Goal: Transaction & Acquisition: Purchase product/service

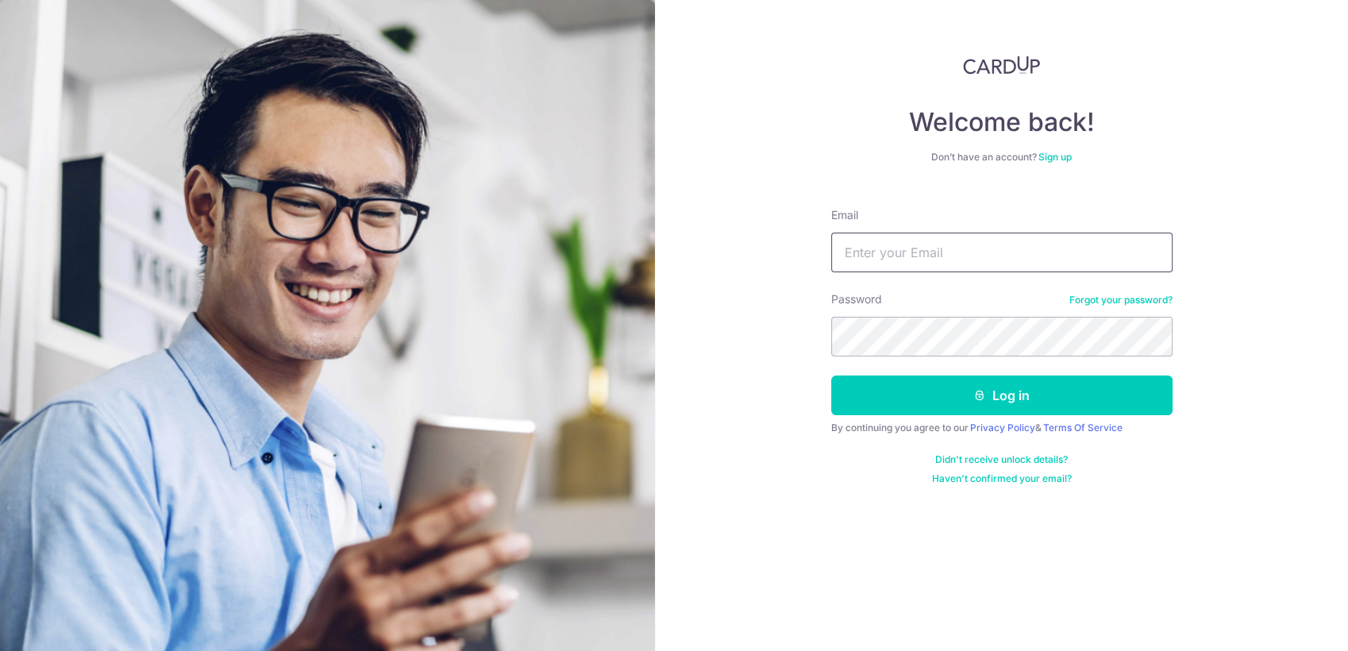
type input "stanleychwee@gmail.com"
click at [653, 301] on section "Welcome back! Don’t have an account? Sign up Email stanleychwee@gmail.com Passw…" at bounding box center [674, 325] width 1348 height 651
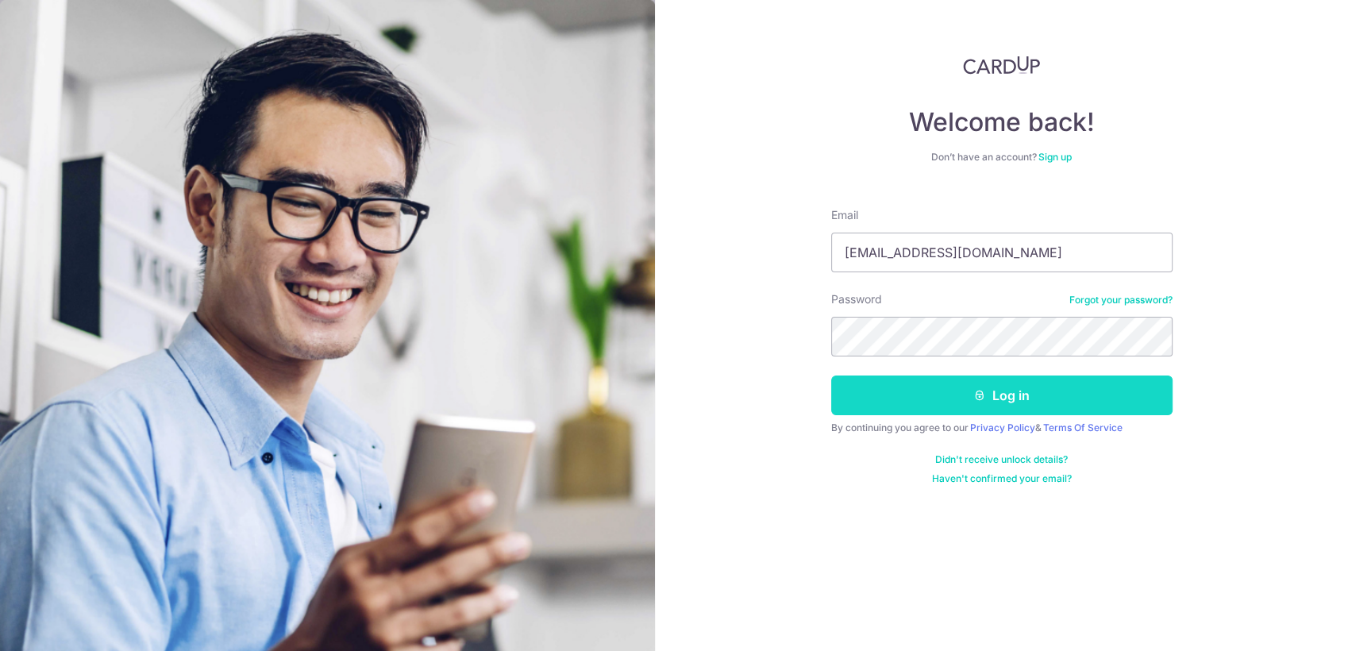
click at [1161, 400] on button "Log in" at bounding box center [1001, 396] width 341 height 40
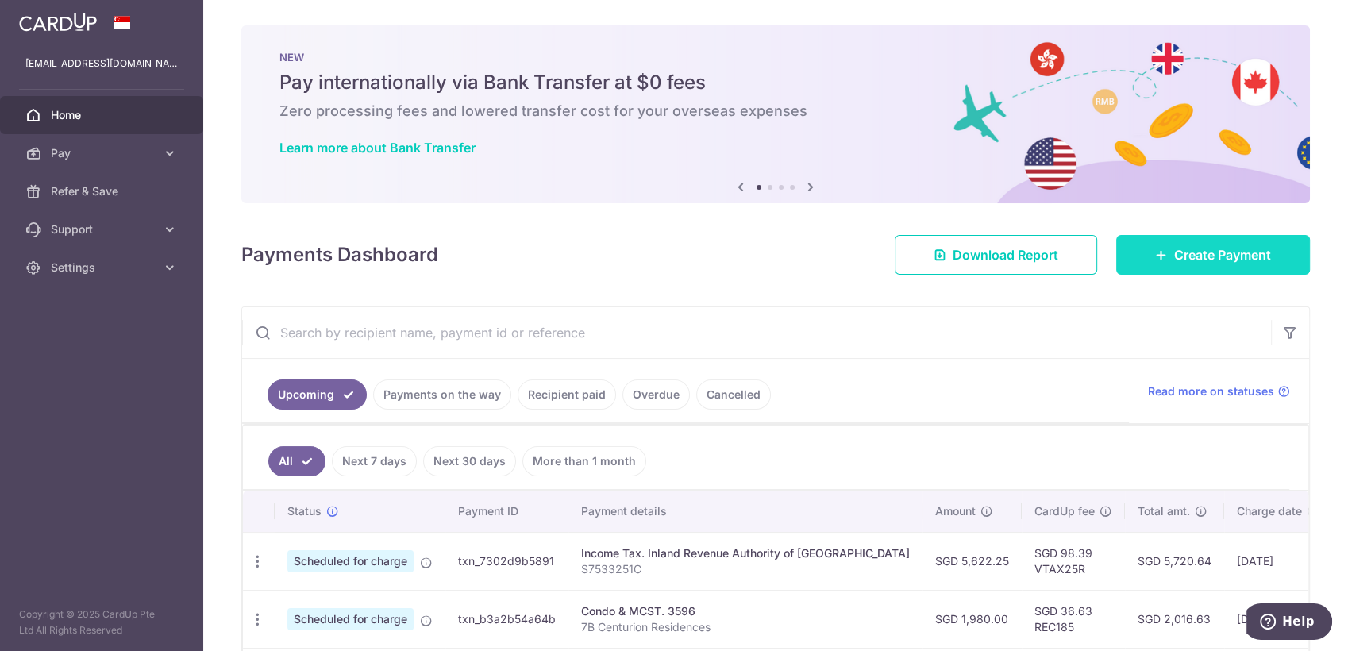
click at [1197, 252] on span "Create Payment" at bounding box center [1222, 254] width 97 height 19
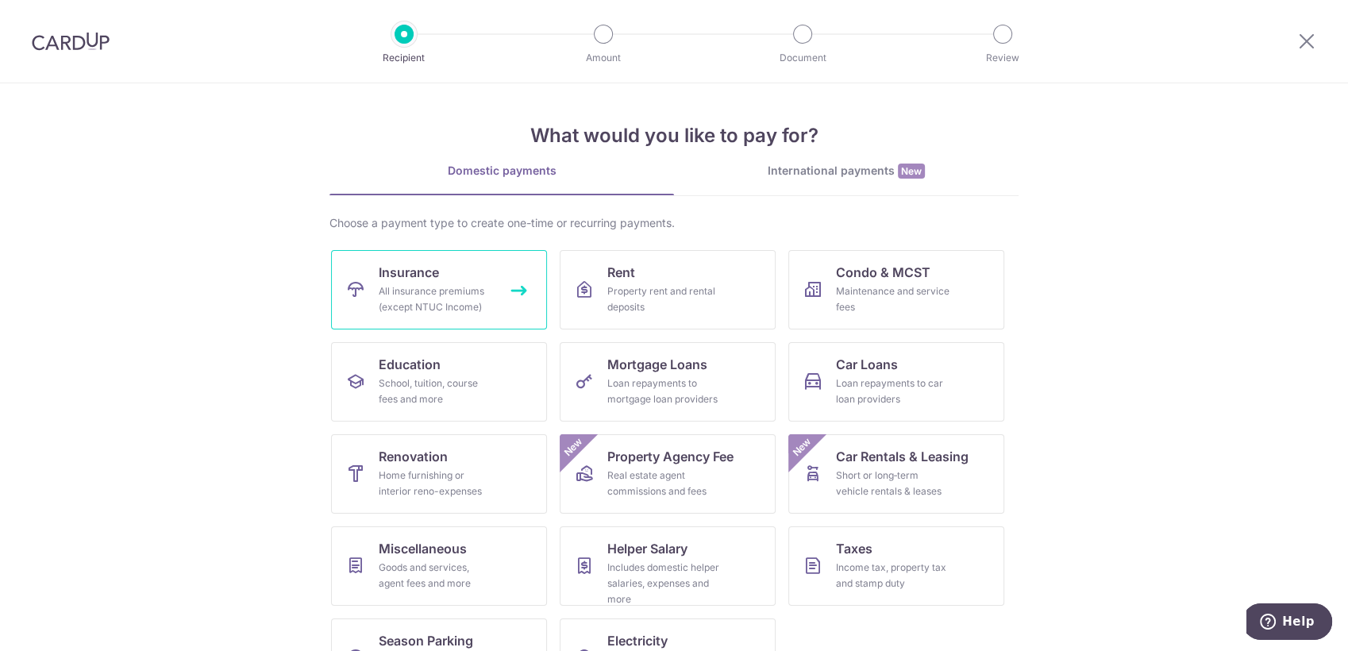
click at [438, 287] on div "All insurance premiums (except NTUC Income)" at bounding box center [436, 299] width 114 height 32
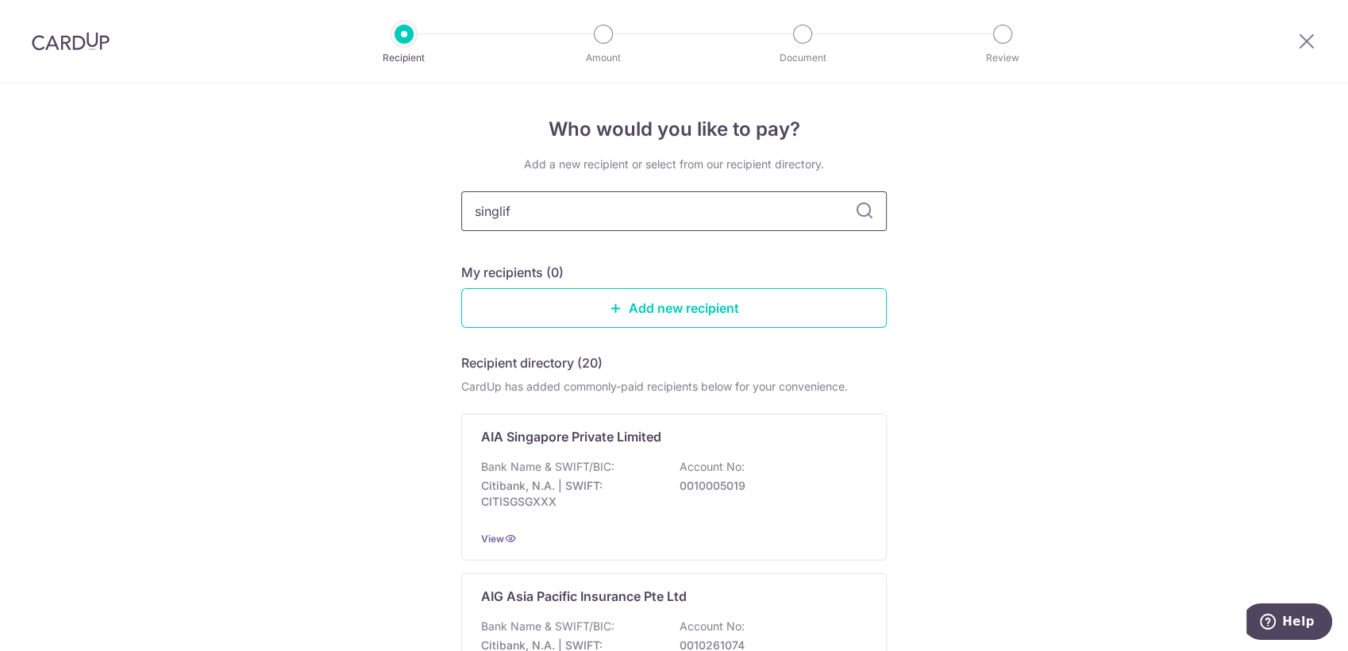
type input "singlife"
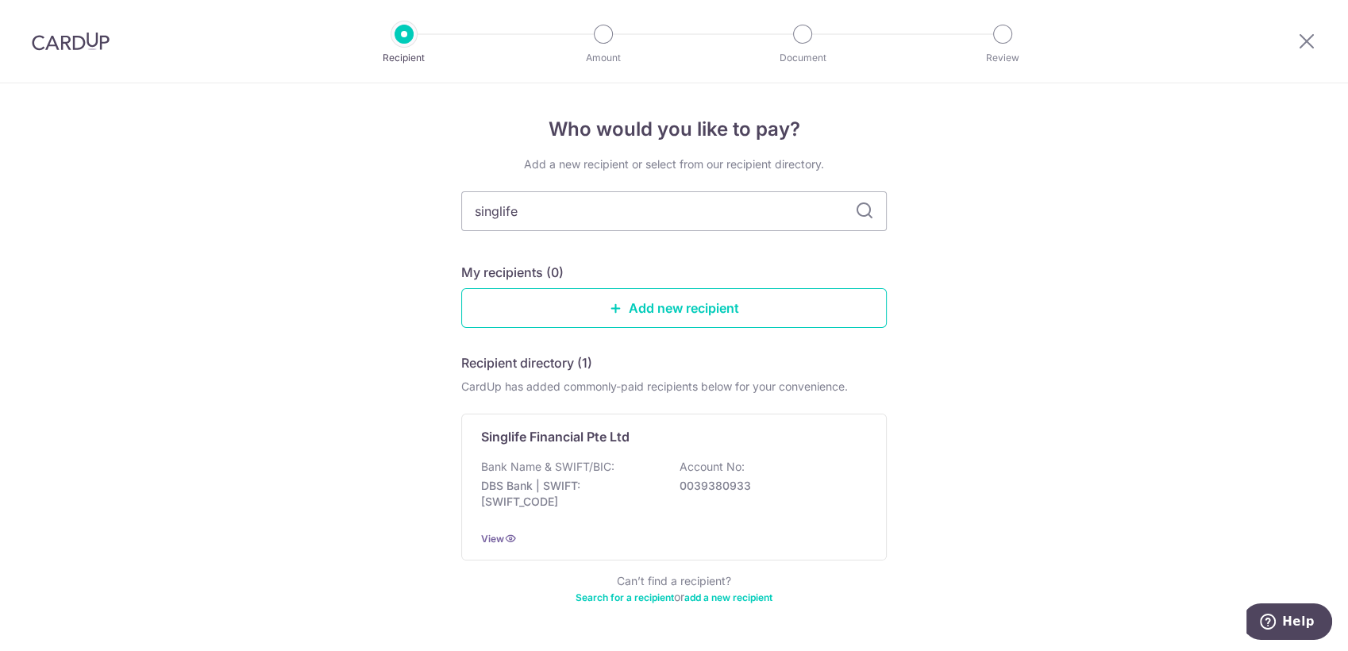
drag, startPoint x: 669, startPoint y: 214, endPoint x: 434, endPoint y: 209, distance: 235.1
click at [434, 209] on div "Who would you like to pay? Add a new recipient or select from our recipient dir…" at bounding box center [674, 390] width 1348 height 615
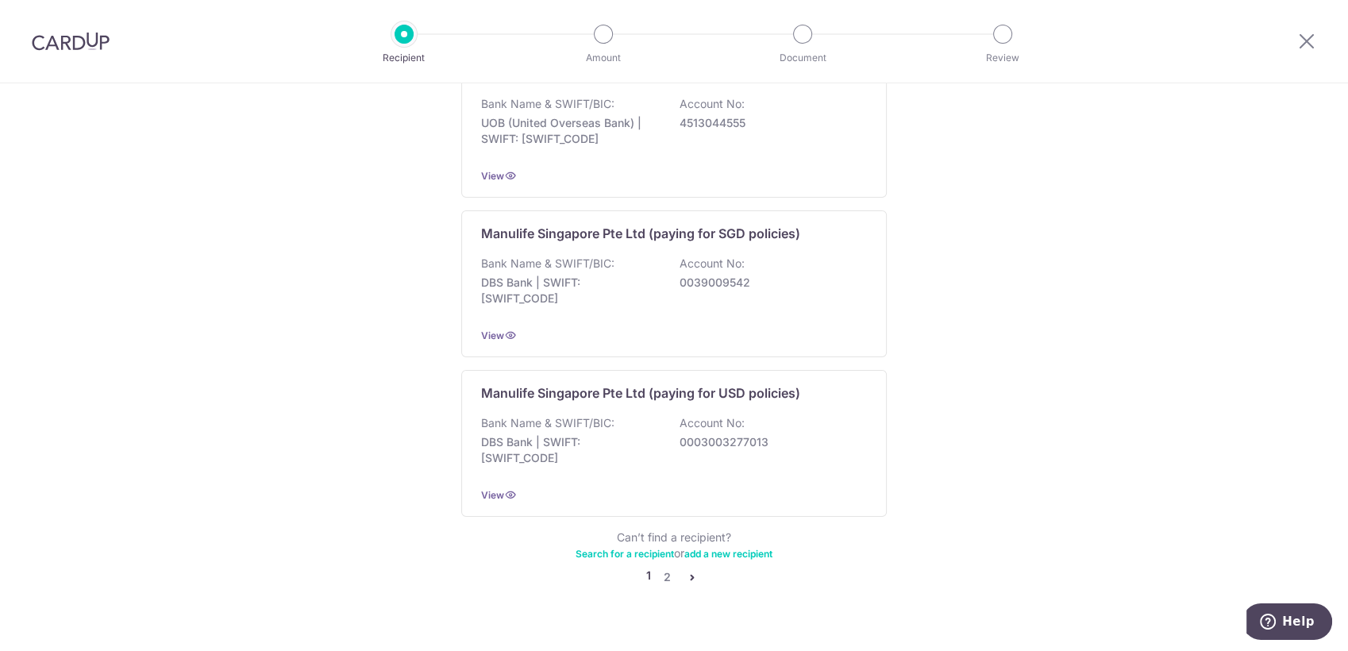
scroll to position [1506, 0]
click at [686, 569] on icon "pager" at bounding box center [692, 575] width 13 height 13
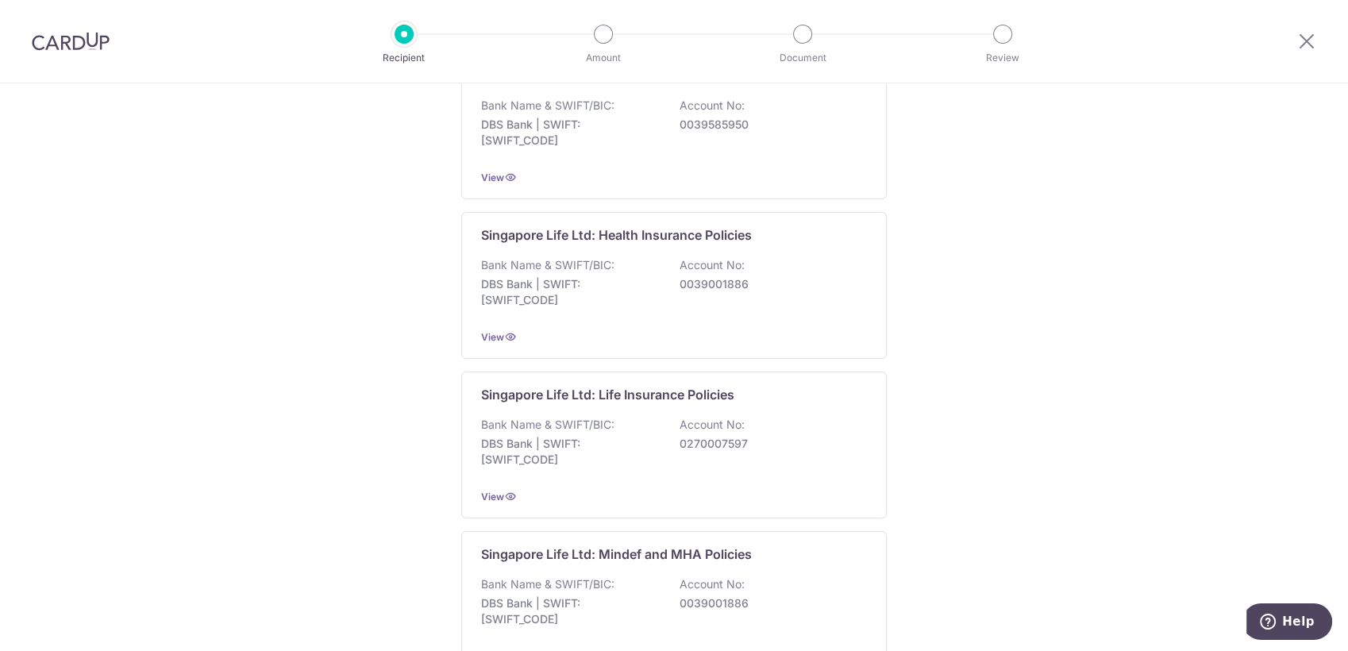
scroll to position [441, 0]
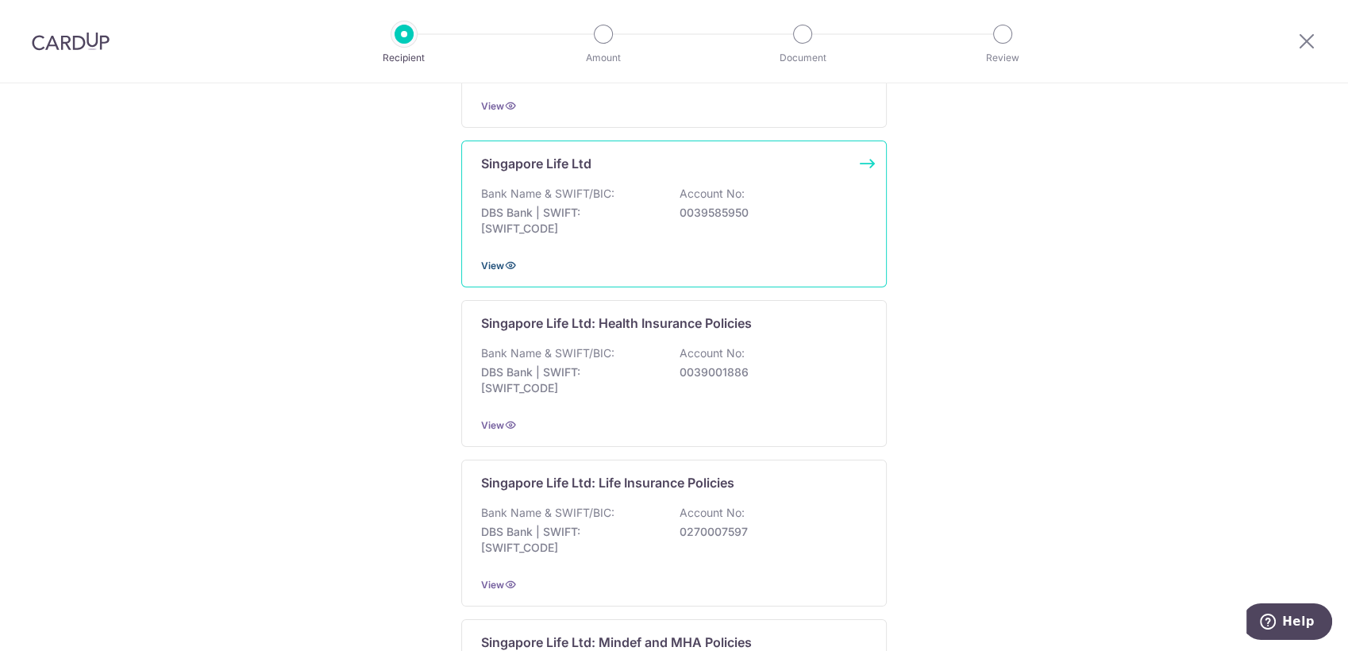
click at [495, 261] on span "View" at bounding box center [492, 266] width 23 height 12
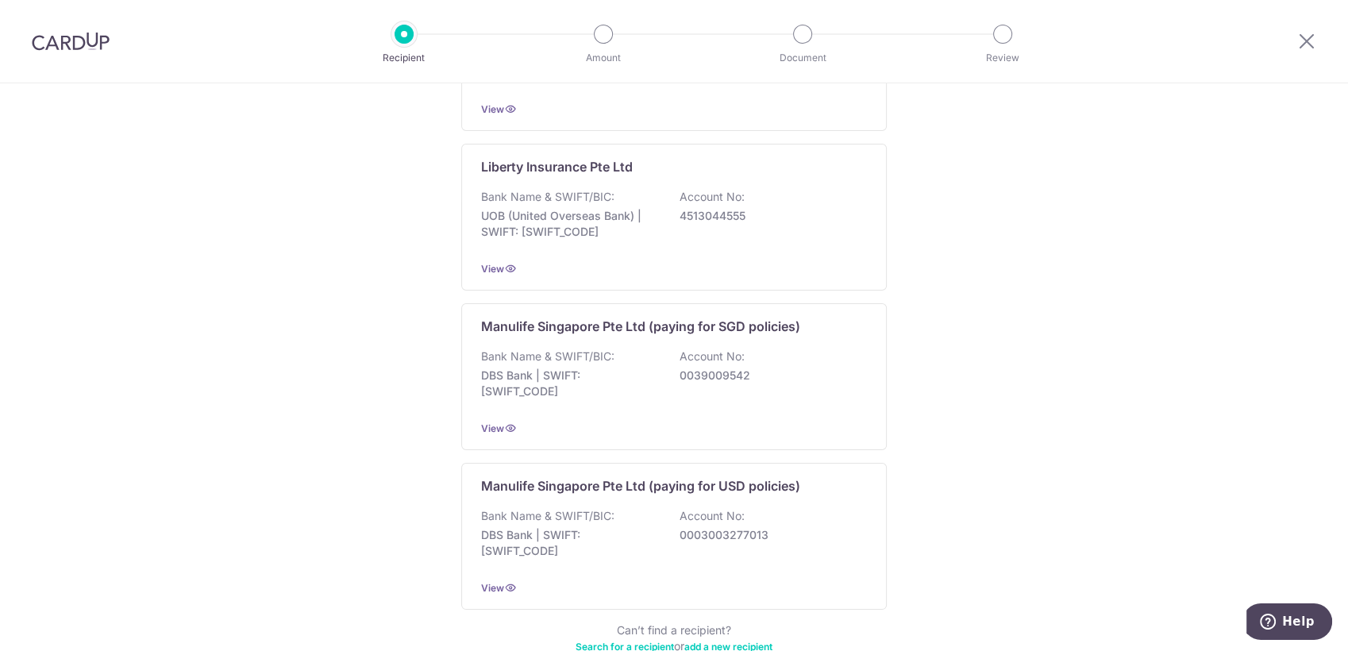
scroll to position [1506, 0]
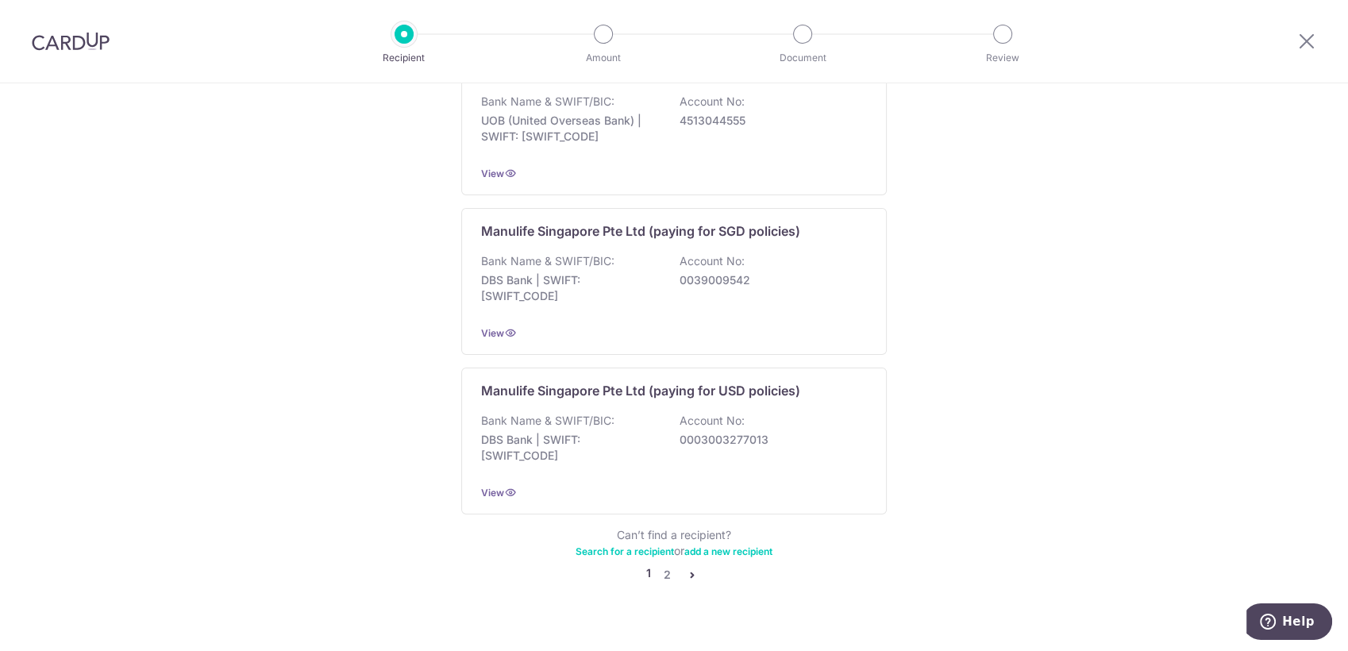
click at [686, 569] on icon "pager" at bounding box center [692, 575] width 13 height 13
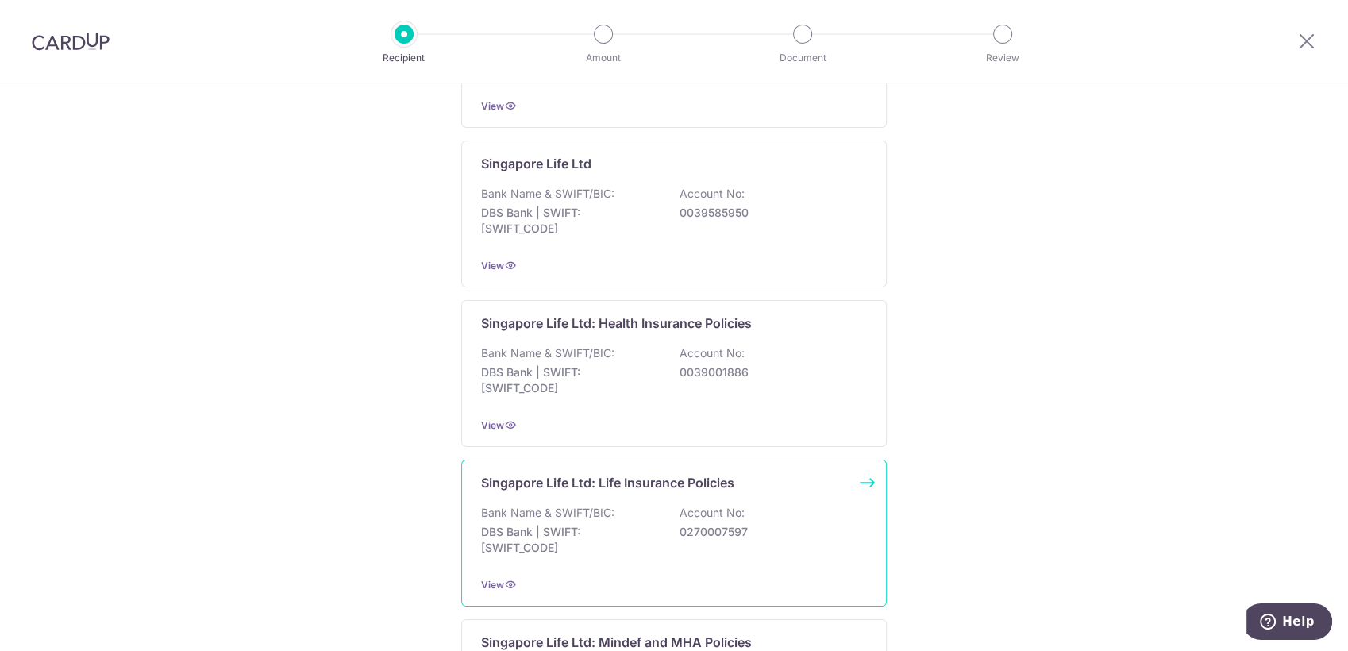
scroll to position [529, 0]
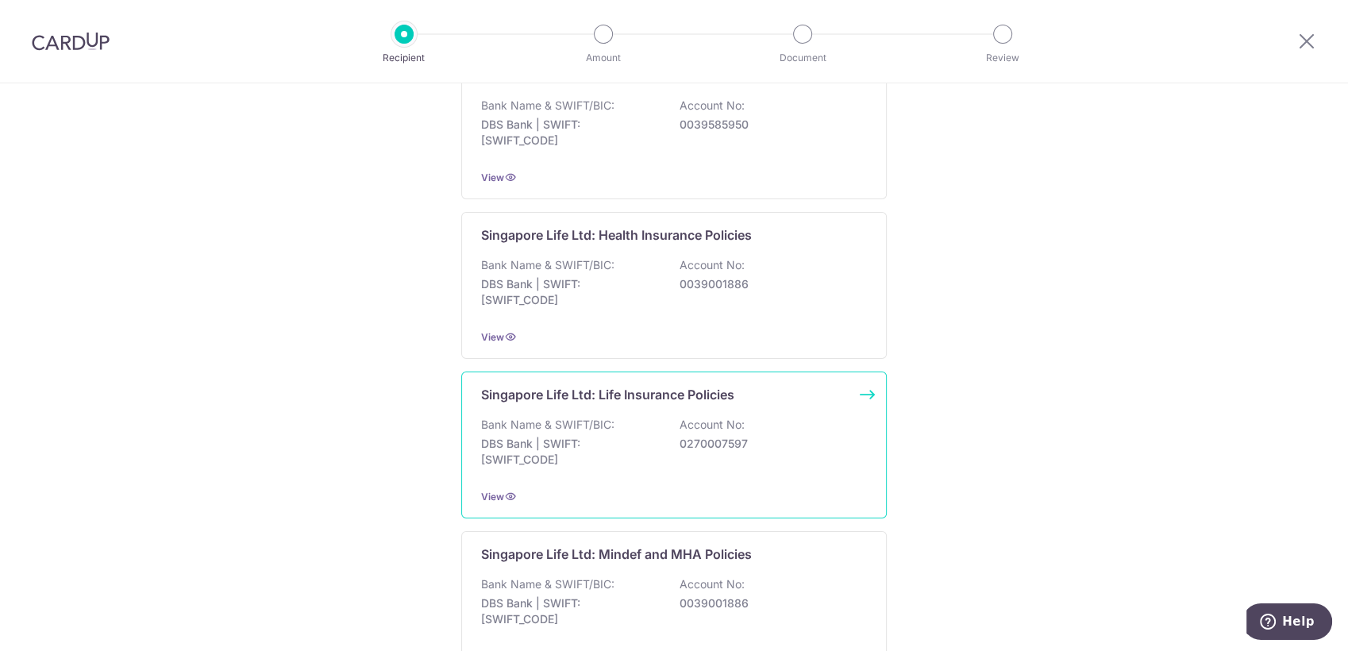
click at [788, 465] on div "Bank Name & SWIFT/BIC: DBS Bank | SWIFT: [SWIFT_CODE] Account No: 0270007597" at bounding box center [674, 446] width 386 height 59
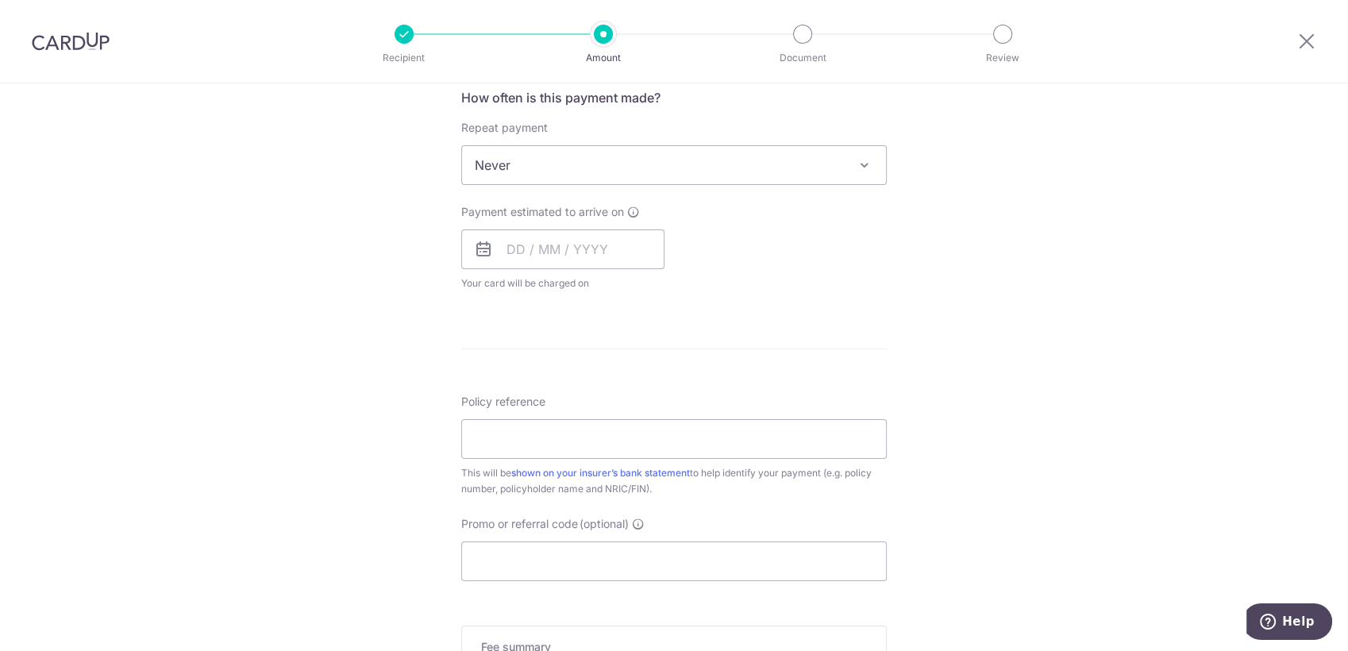
scroll to position [617, 0]
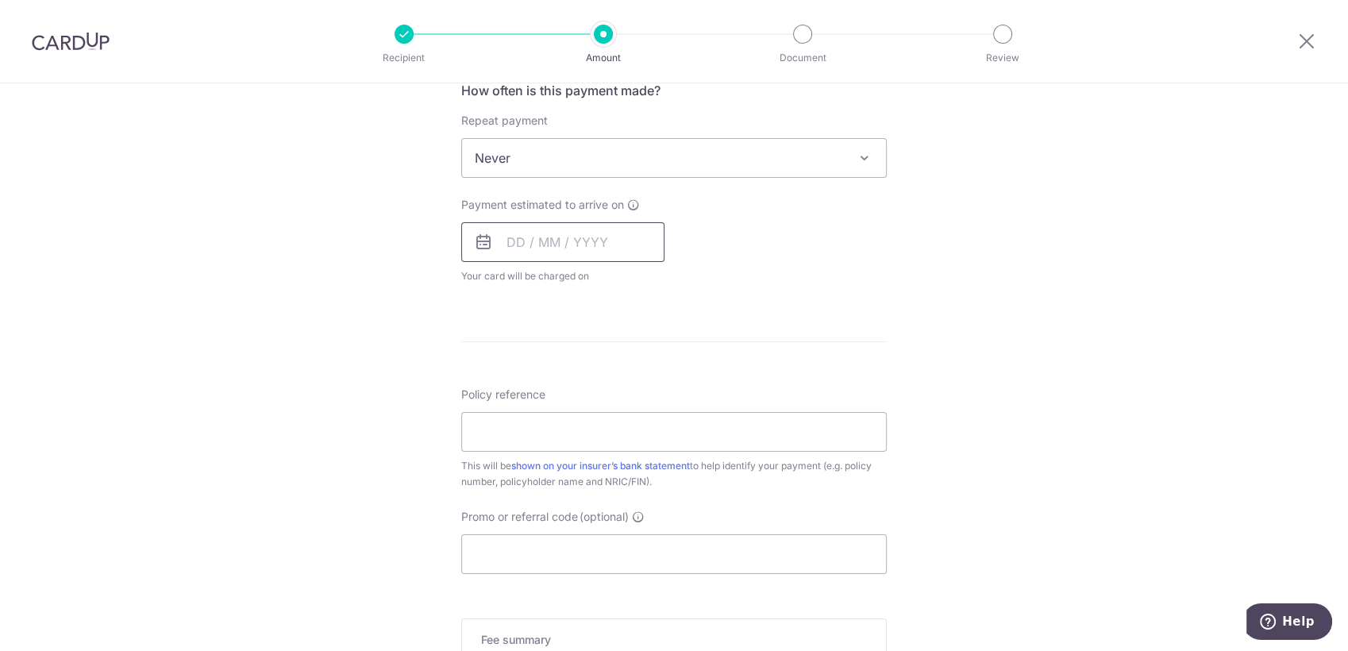
click at [534, 237] on input "text" at bounding box center [562, 242] width 203 height 40
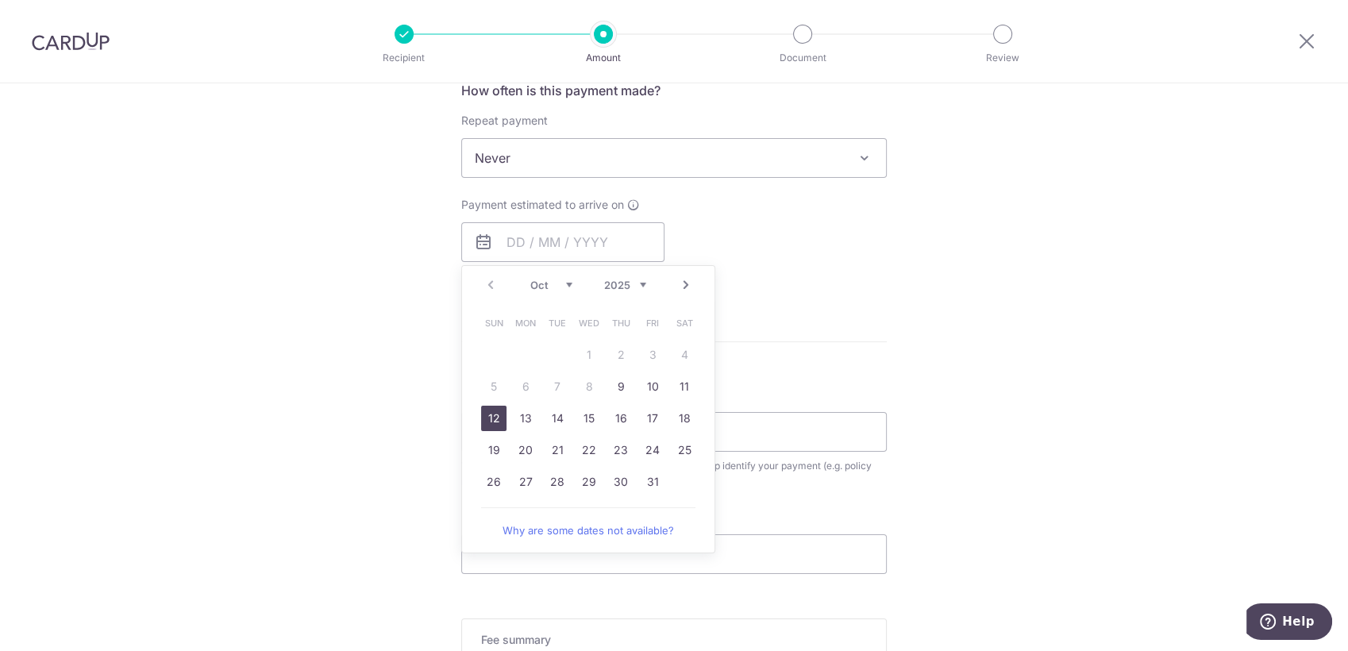
click at [491, 422] on link "12" at bounding box center [493, 418] width 25 height 25
type input "12/10/2025"
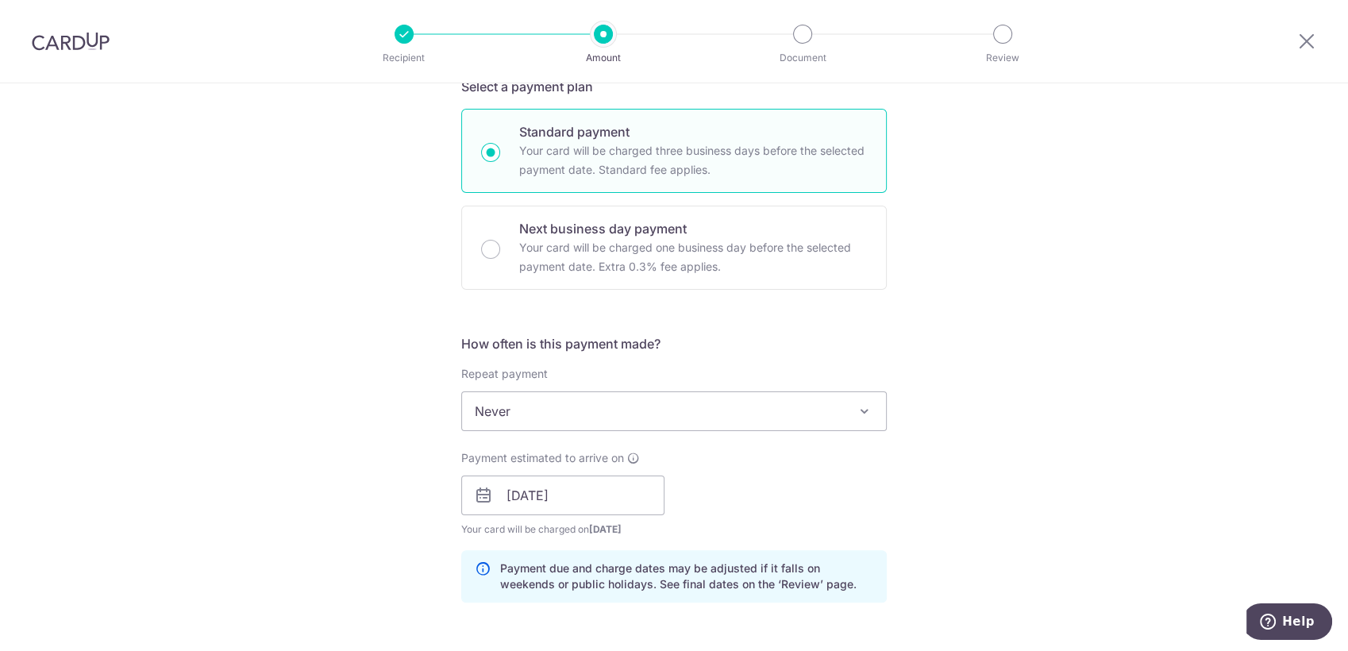
scroll to position [353, 0]
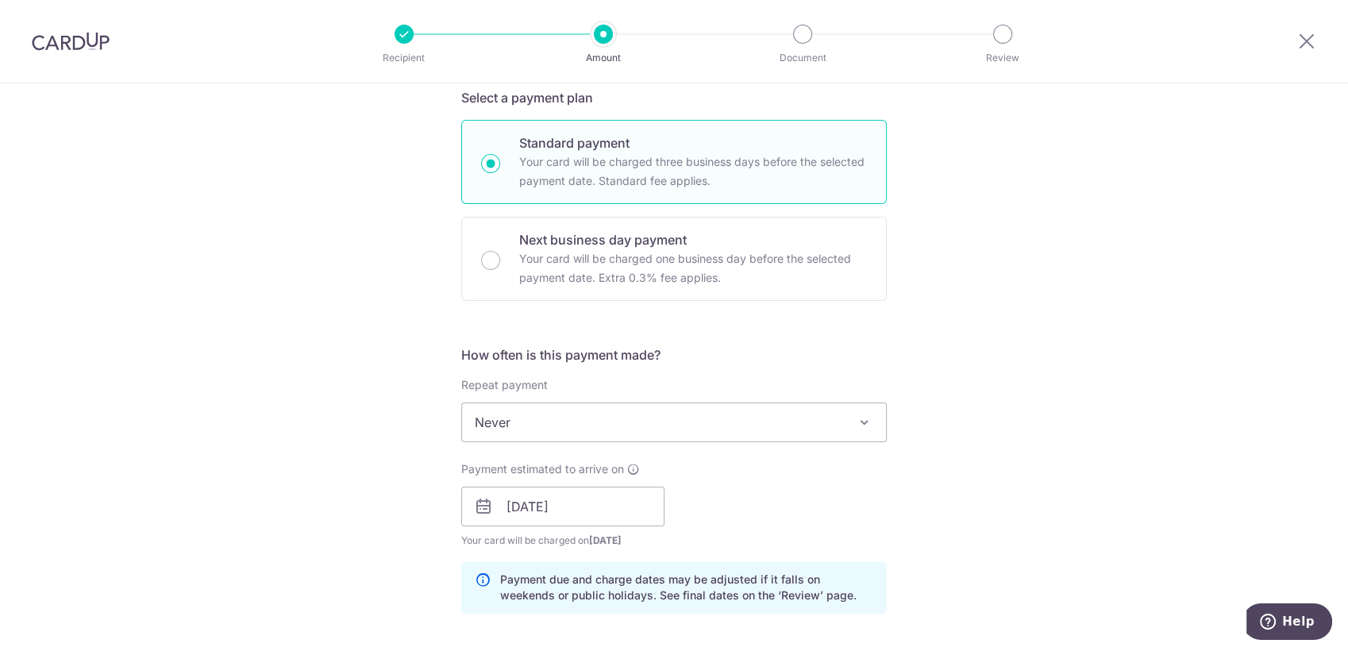
click at [846, 433] on span "Never" at bounding box center [674, 422] width 424 height 38
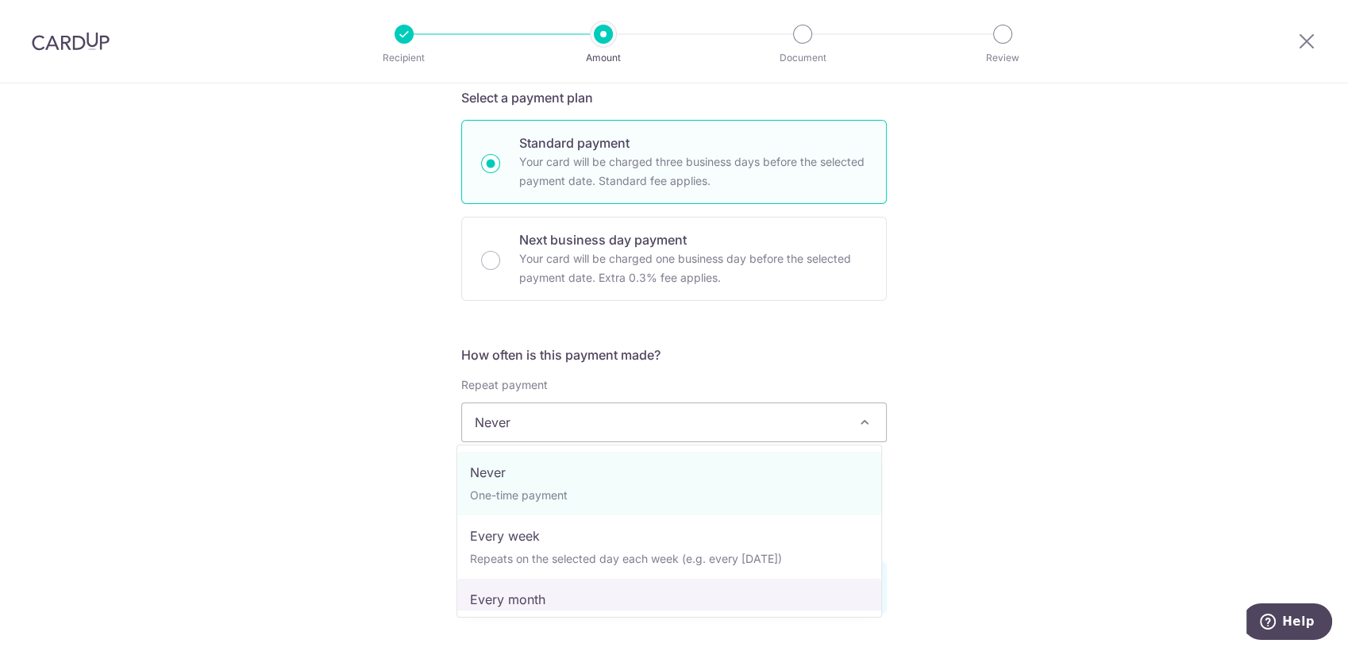
select select "3"
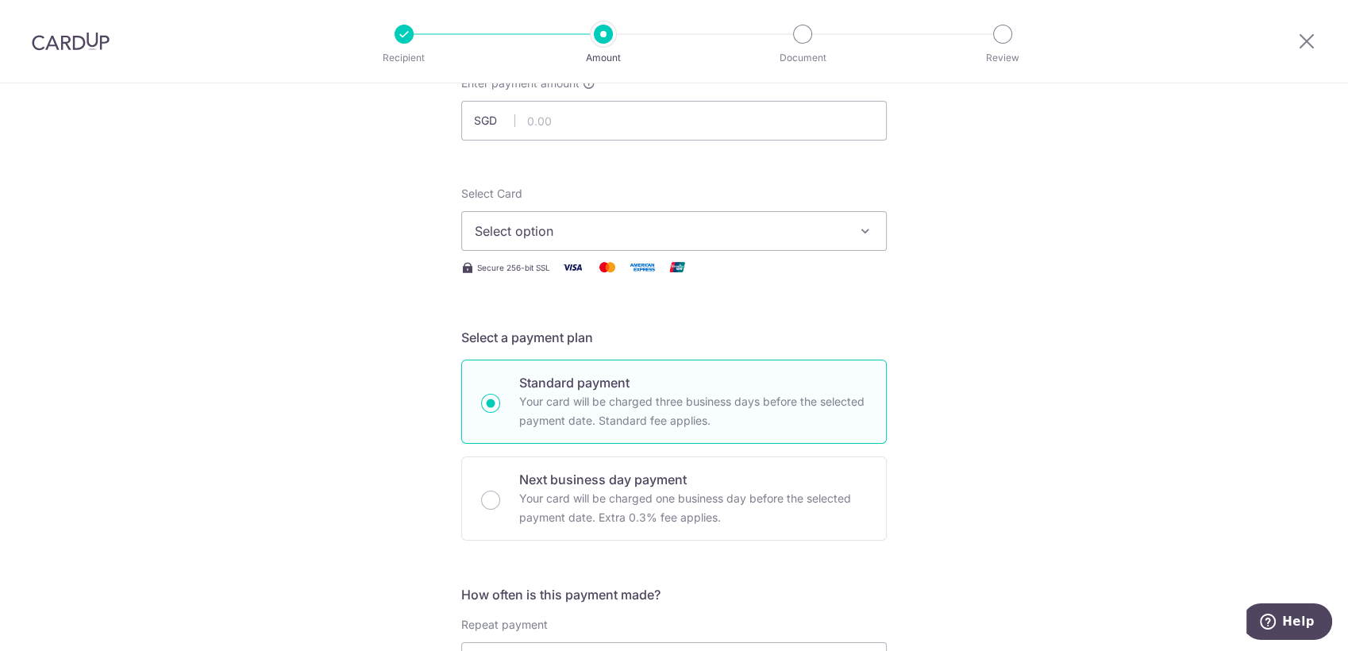
scroll to position [0, 0]
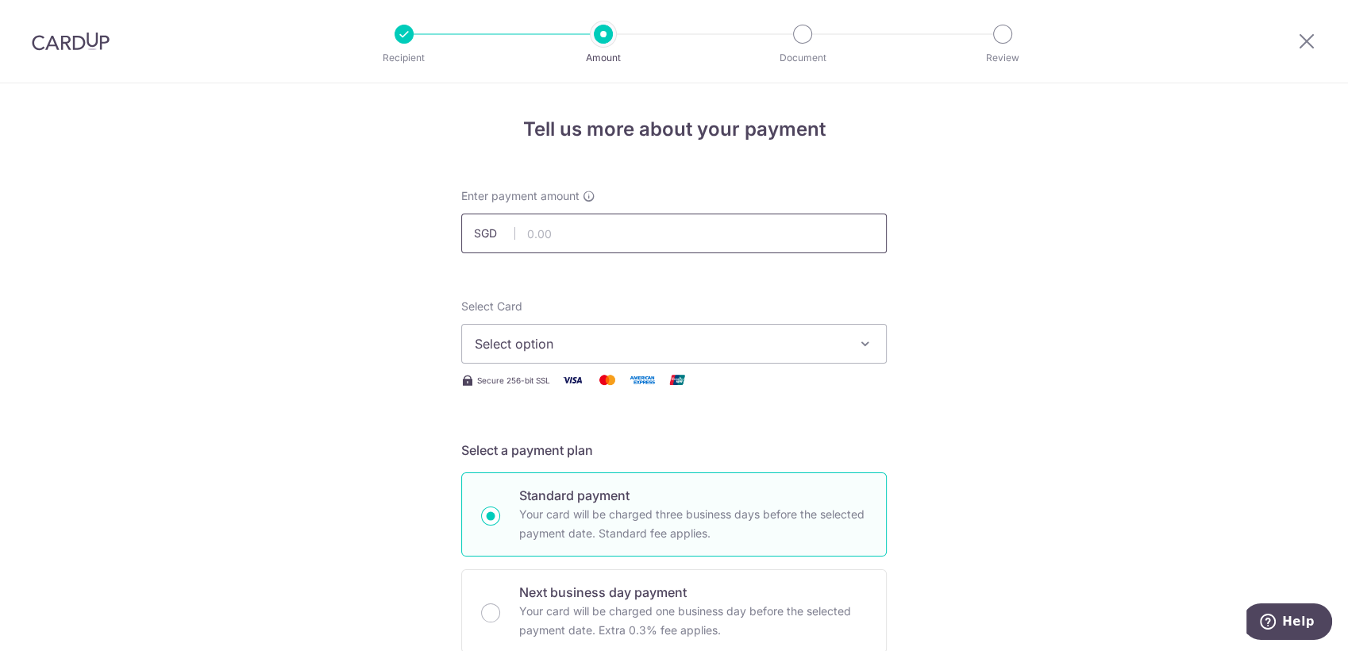
click at [725, 238] on input "text" at bounding box center [674, 234] width 426 height 40
type input "108.45"
click at [762, 349] on span "Select option" at bounding box center [660, 343] width 370 height 19
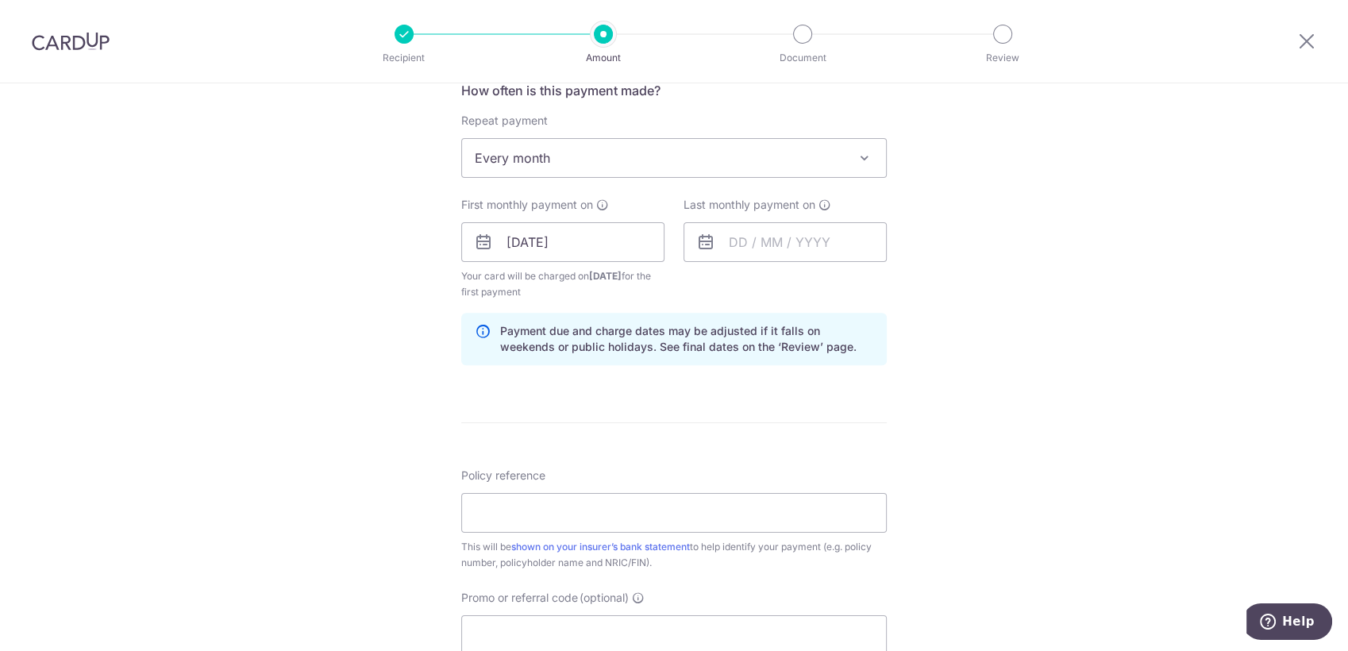
scroll to position [705, 0]
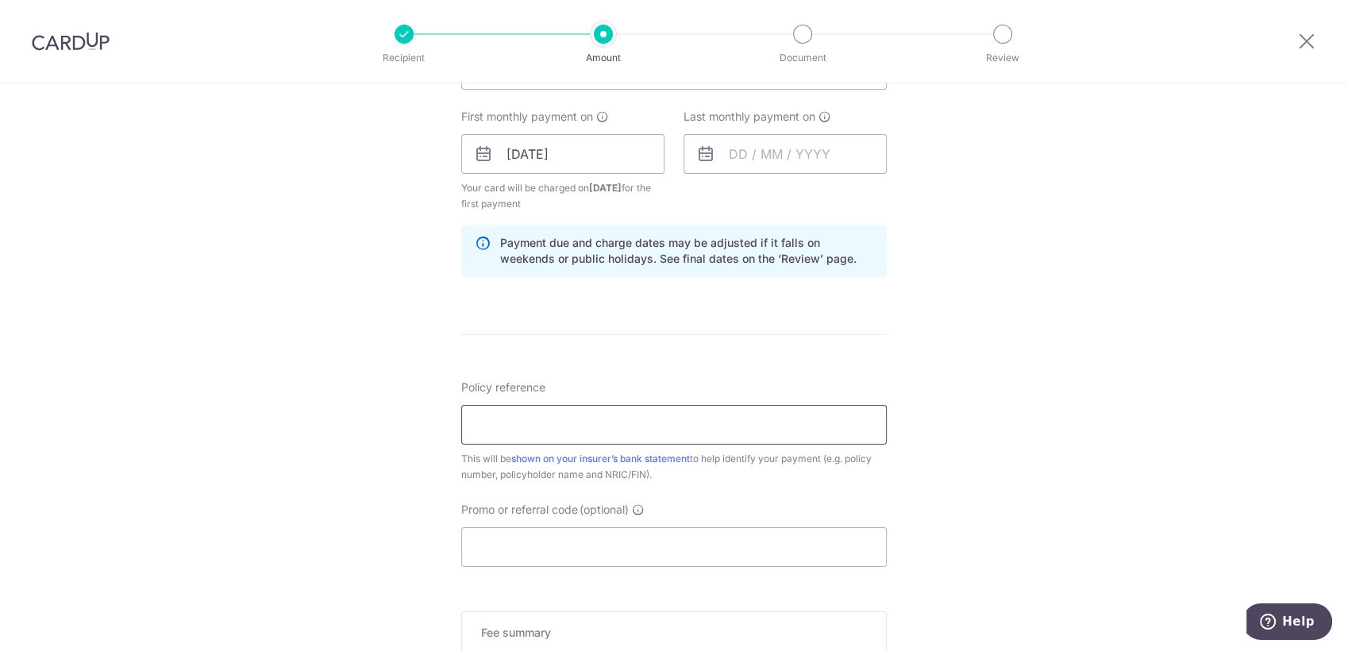
click at [593, 416] on input "Policy reference" at bounding box center [674, 425] width 426 height 40
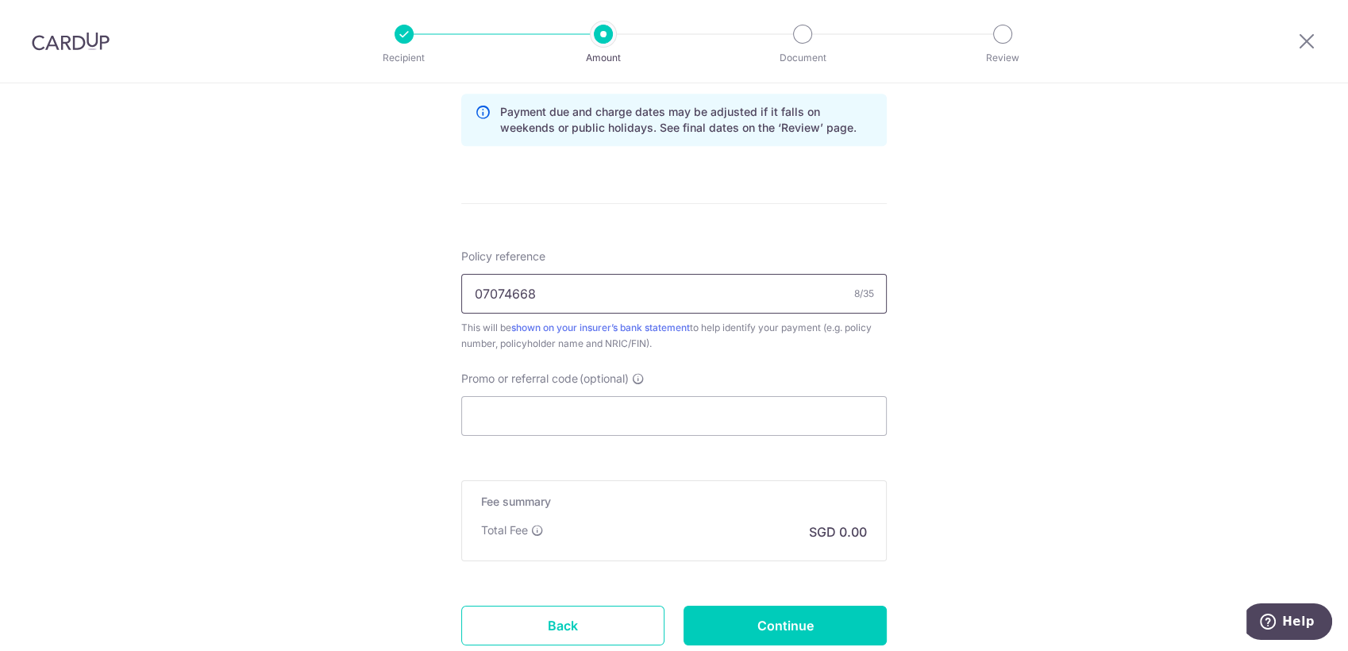
scroll to position [947, 0]
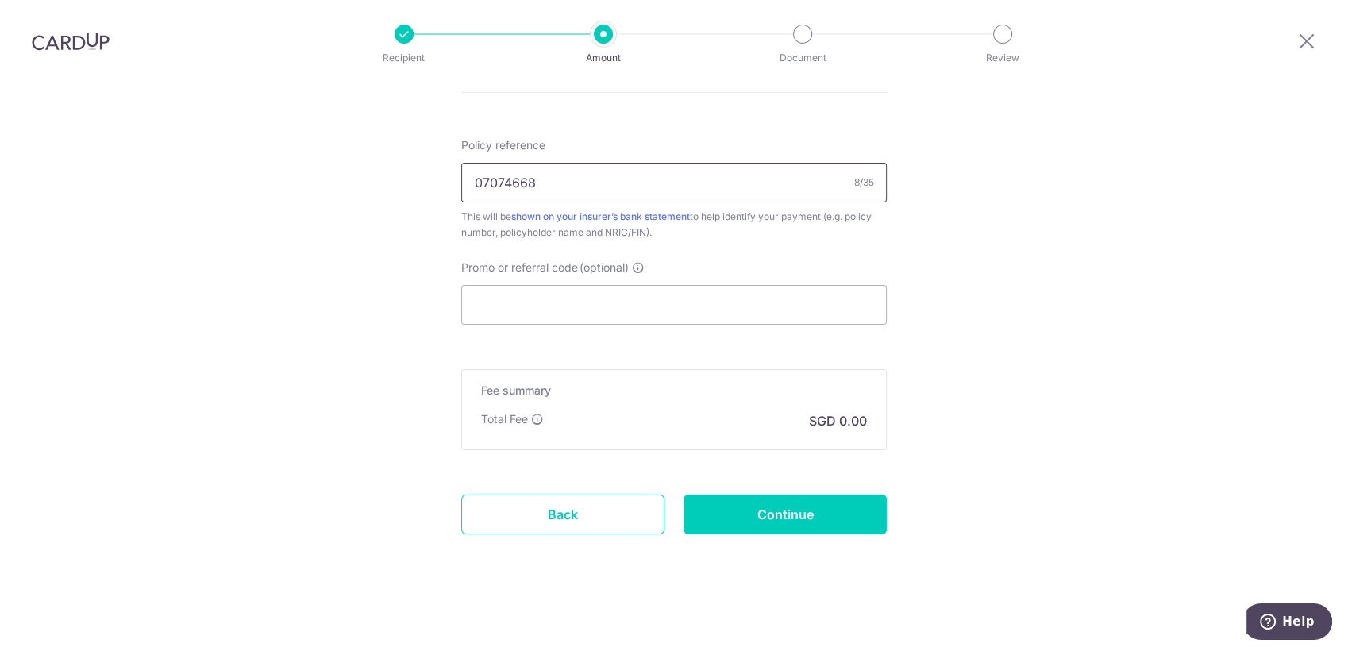
type input "07074668"
